Goal: Task Accomplishment & Management: Manage account settings

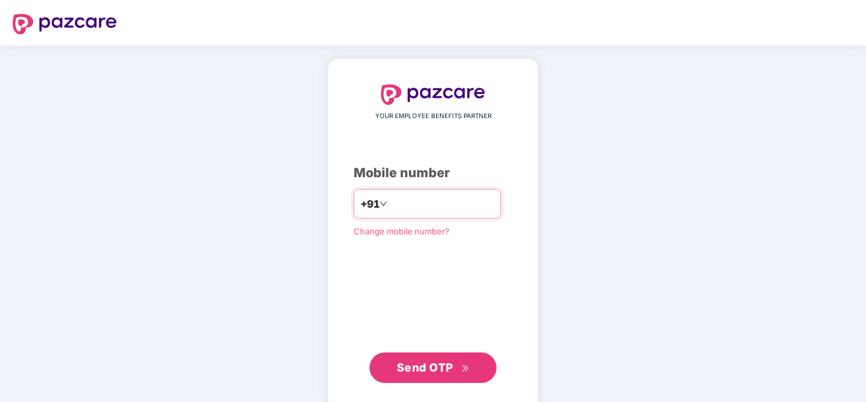
paste input "**********"
type input "**********"
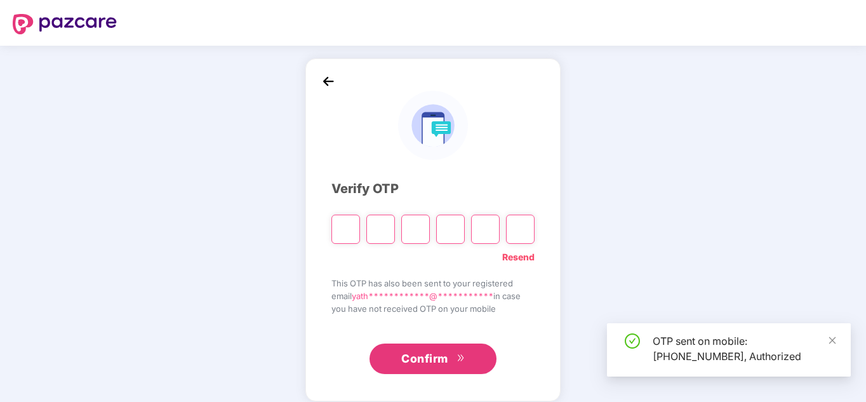
type input "*"
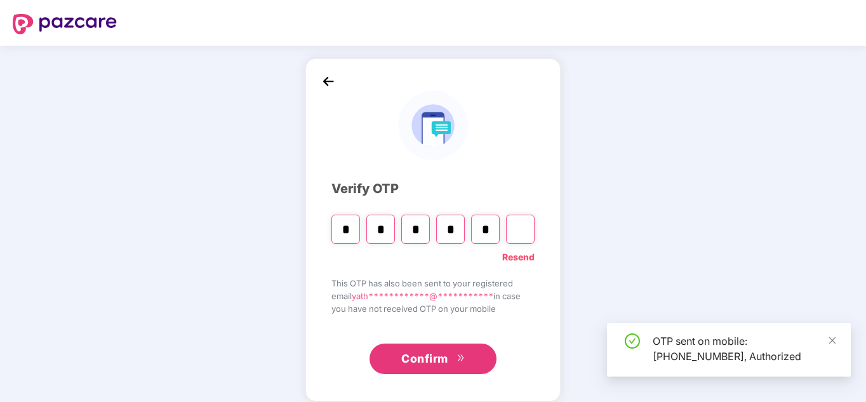
type input "*"
